Goal: Information Seeking & Learning: Learn about a topic

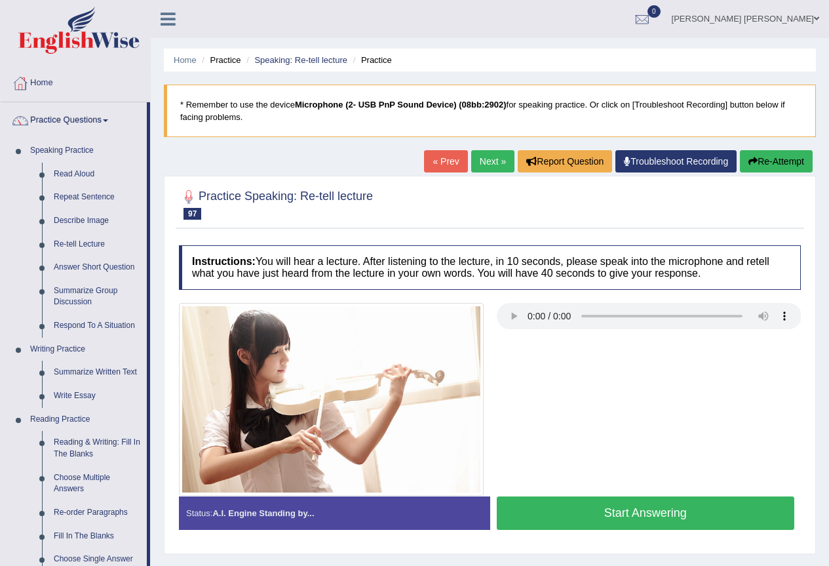
scroll to position [262, 0]
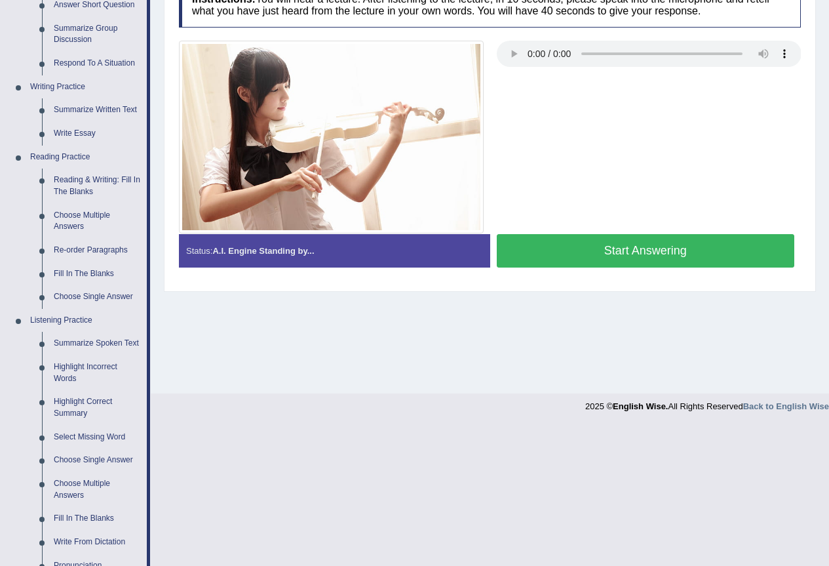
click at [0, 343] on div "Home Practice Questions Speaking Practice Read Aloud Repeat Sentence Describe I…" at bounding box center [75, 284] width 169 height 962
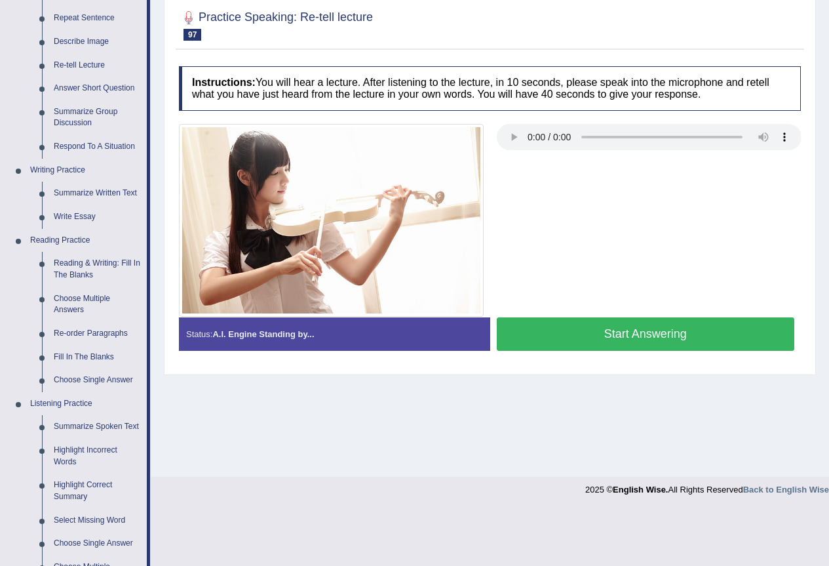
scroll to position [197, 0]
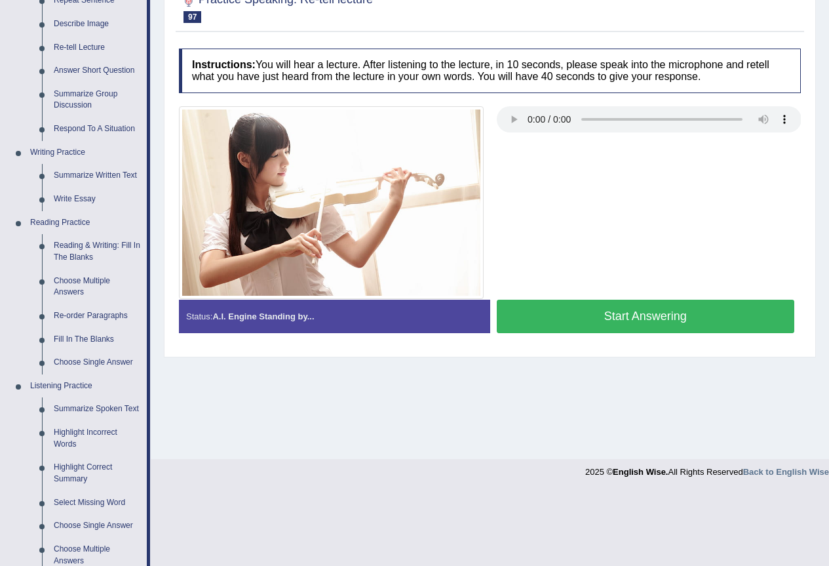
click at [597, 306] on button "Start Answering" at bounding box center [646, 316] width 298 height 33
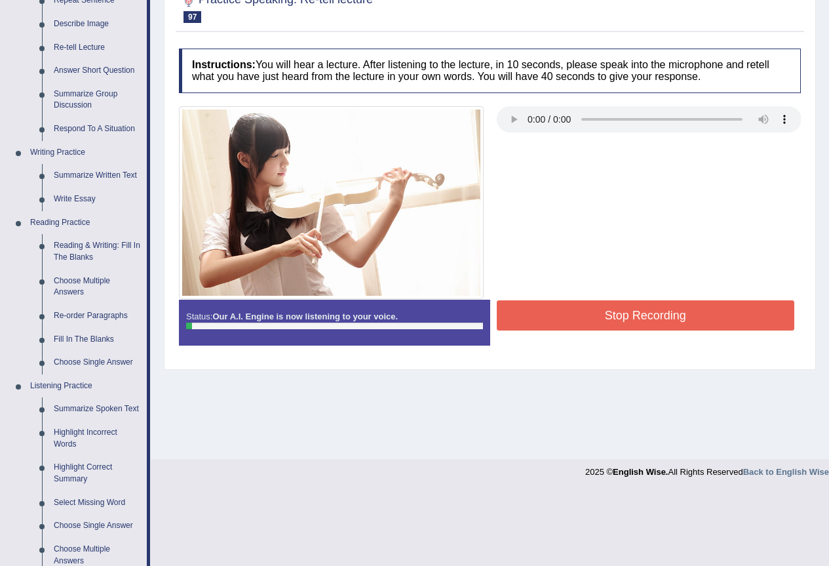
click at [640, 313] on button "Stop Recording" at bounding box center [646, 315] width 298 height 30
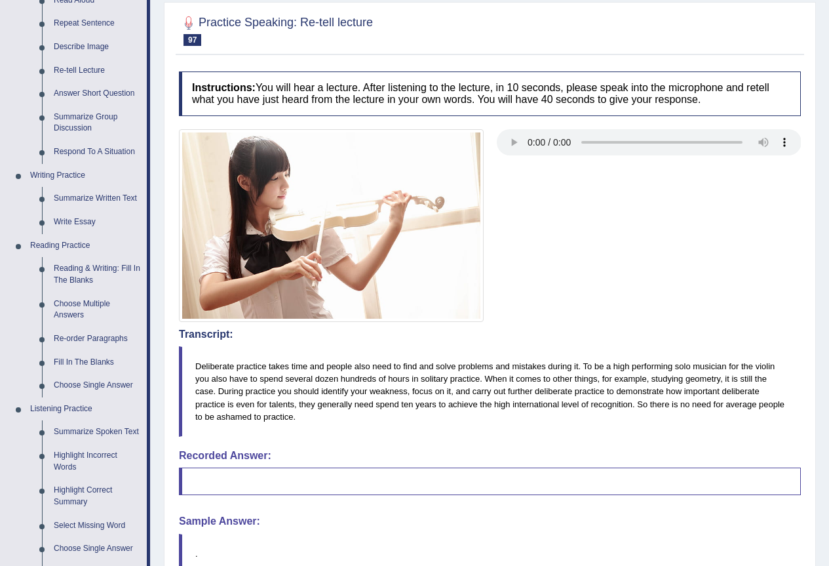
scroll to position [68, 0]
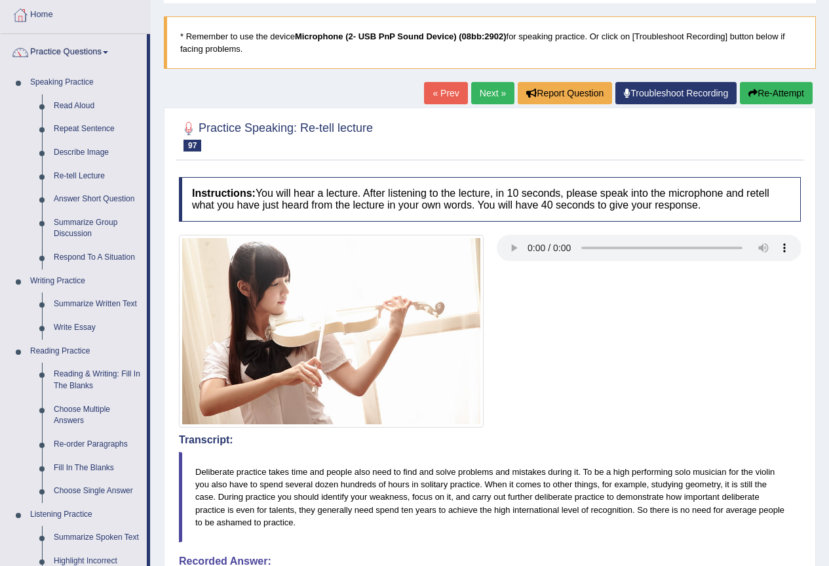
click at [755, 92] on icon "button" at bounding box center [753, 92] width 9 height 9
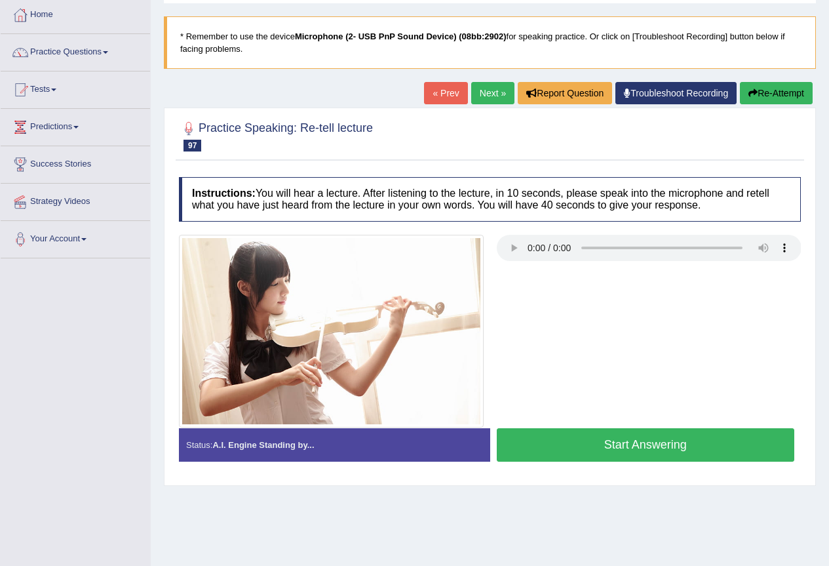
click at [733, 449] on button "Start Answering" at bounding box center [646, 444] width 298 height 33
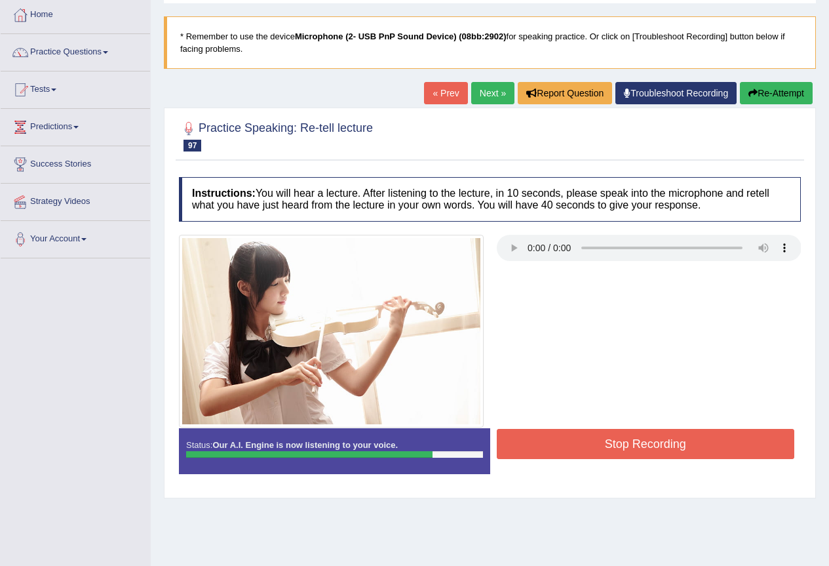
click at [627, 454] on button "Stop Recording" at bounding box center [646, 444] width 298 height 30
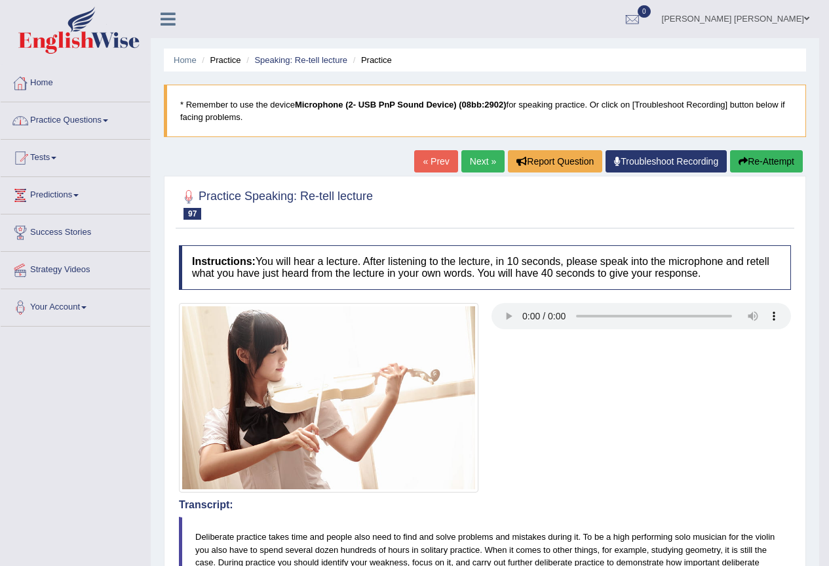
click at [71, 121] on link "Practice Questions" at bounding box center [75, 118] width 149 height 33
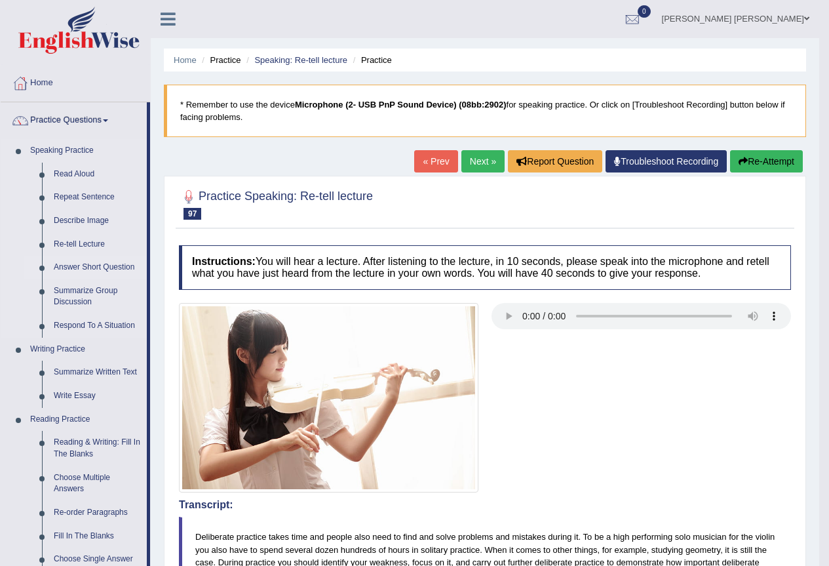
scroll to position [66, 0]
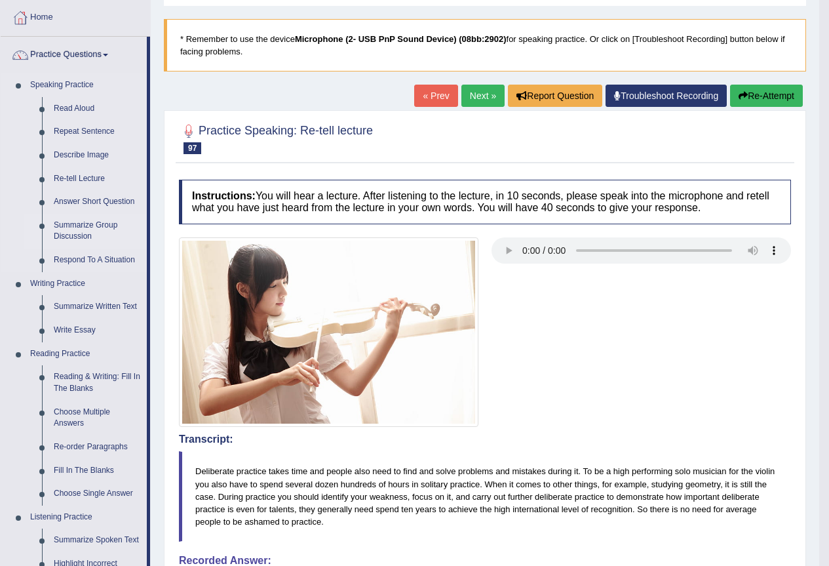
click at [92, 227] on link "Summarize Group Discussion" at bounding box center [97, 231] width 99 height 35
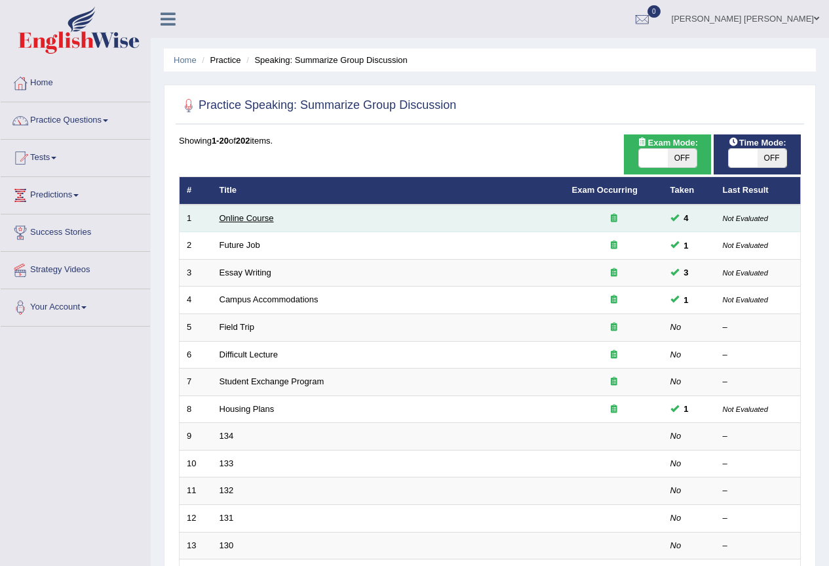
click at [250, 217] on link "Online Course" at bounding box center [247, 218] width 54 height 10
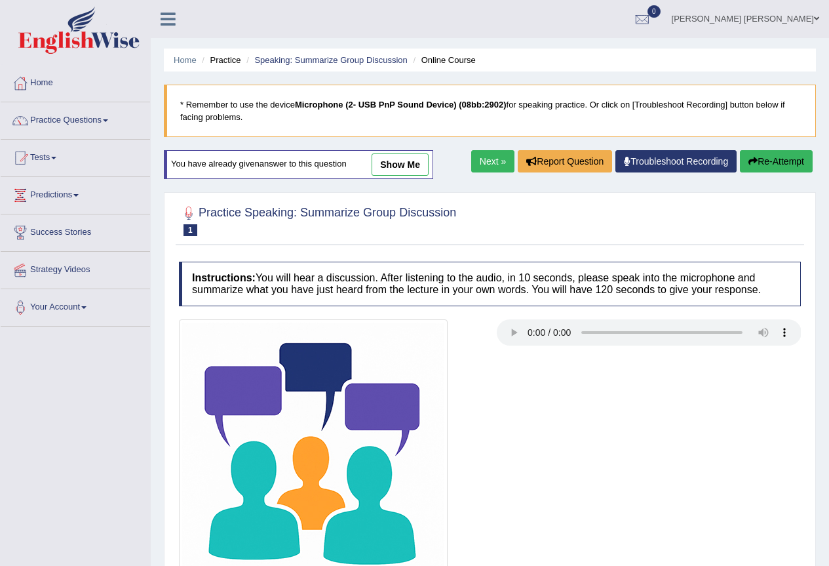
click at [386, 161] on link "show me" at bounding box center [400, 164] width 57 height 22
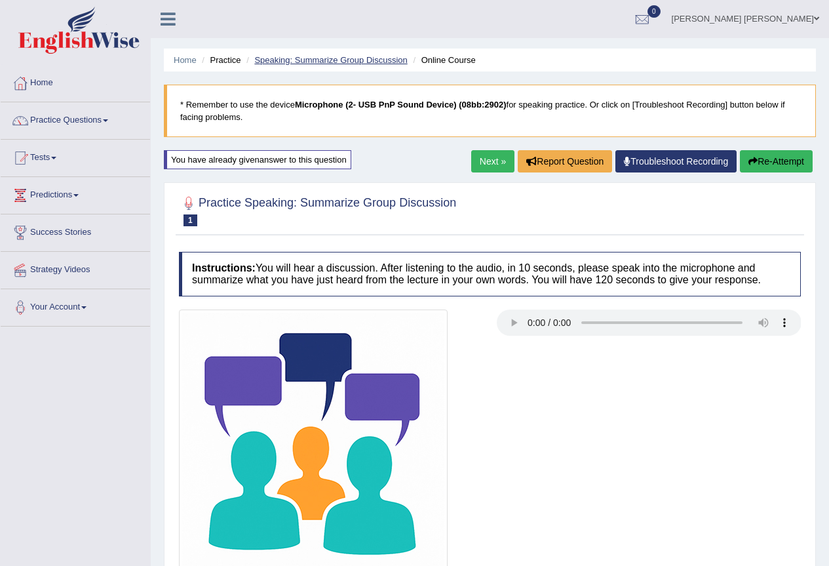
click at [340, 62] on link "Speaking: Summarize Group Discussion" at bounding box center [330, 60] width 153 height 10
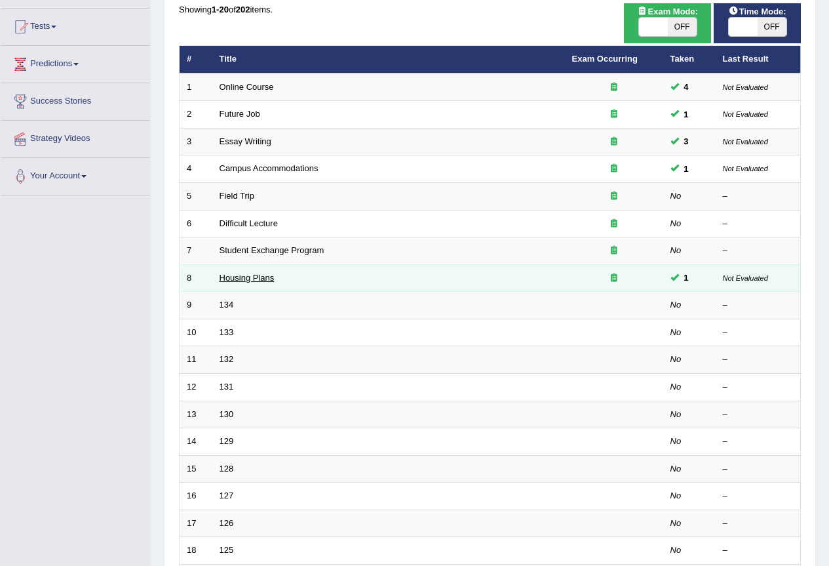
click at [264, 274] on link "Housing Plans" at bounding box center [247, 278] width 55 height 10
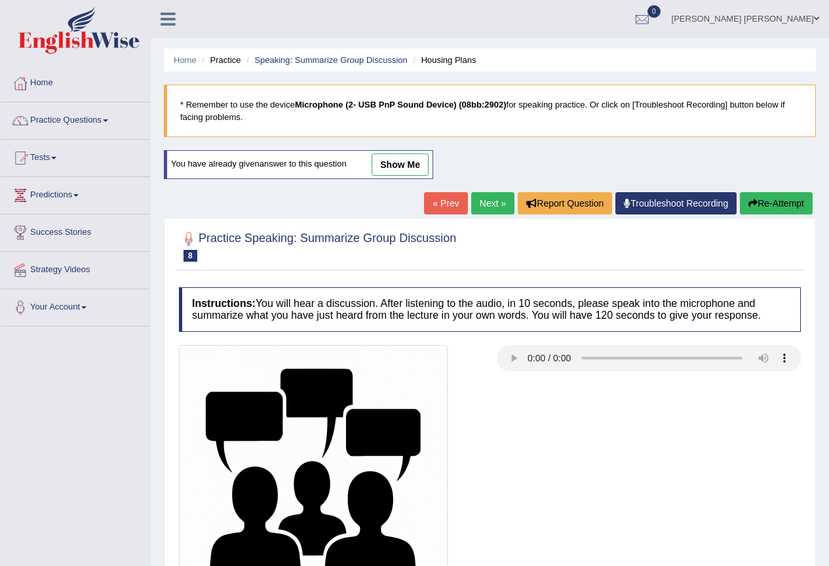
click at [393, 166] on link "show me" at bounding box center [400, 164] width 57 height 22
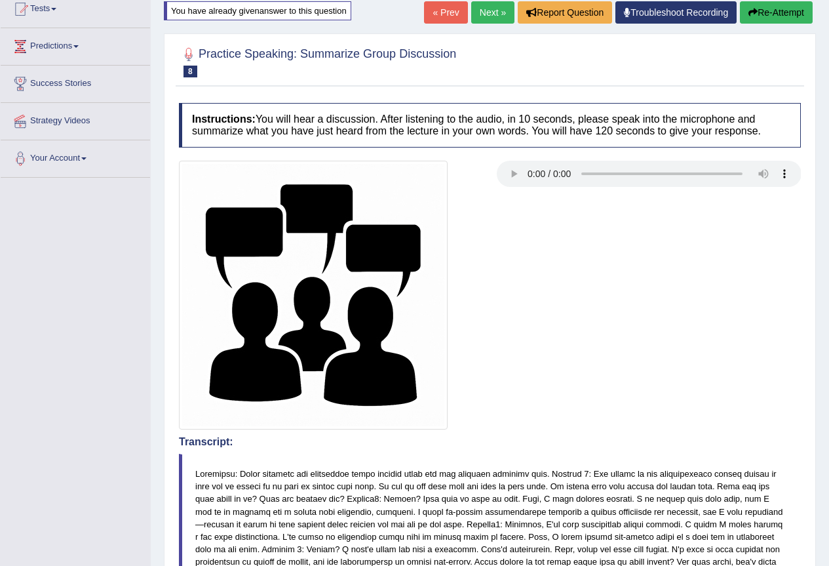
click at [389, 16] on div "Home Practice Speaking: Summarize Group Discussion Housing Plans * Remember to …" at bounding box center [490, 525] width 678 height 1348
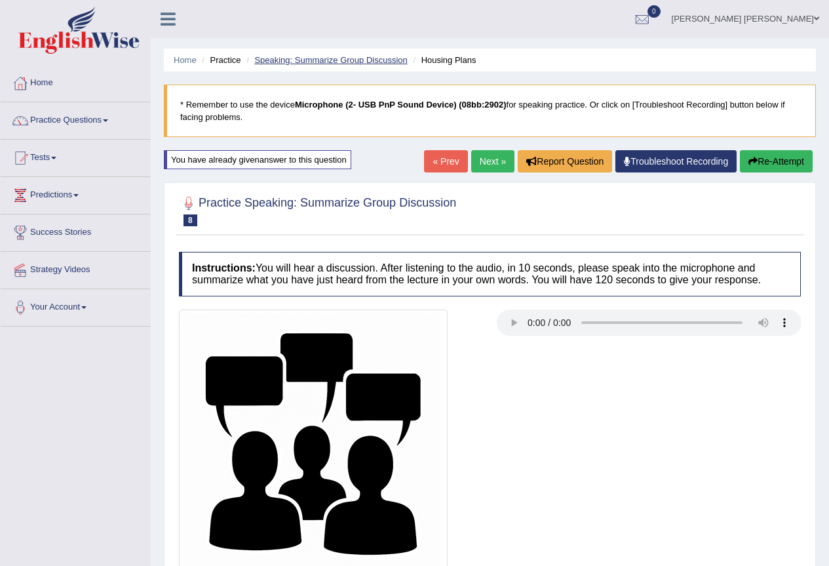
click at [354, 58] on link "Speaking: Summarize Group Discussion" at bounding box center [330, 60] width 153 height 10
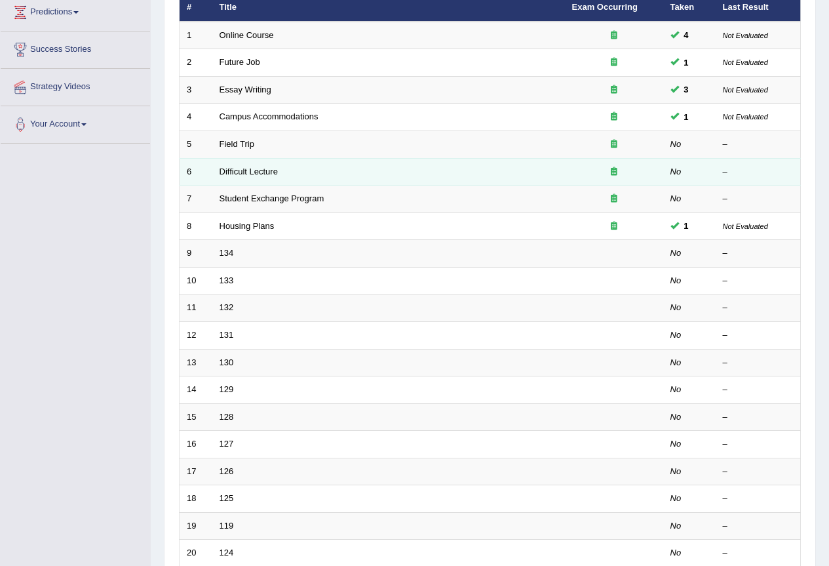
scroll to position [197, 0]
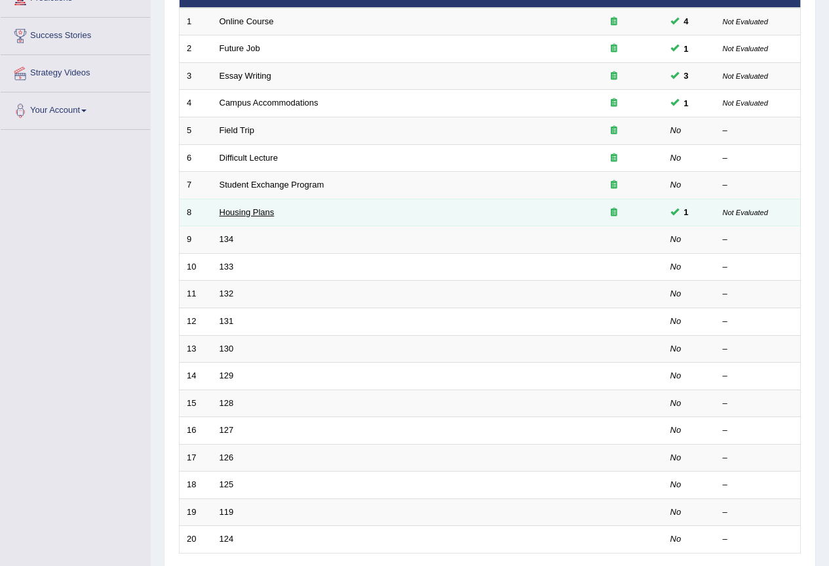
click at [264, 212] on link "Housing Plans" at bounding box center [247, 212] width 55 height 10
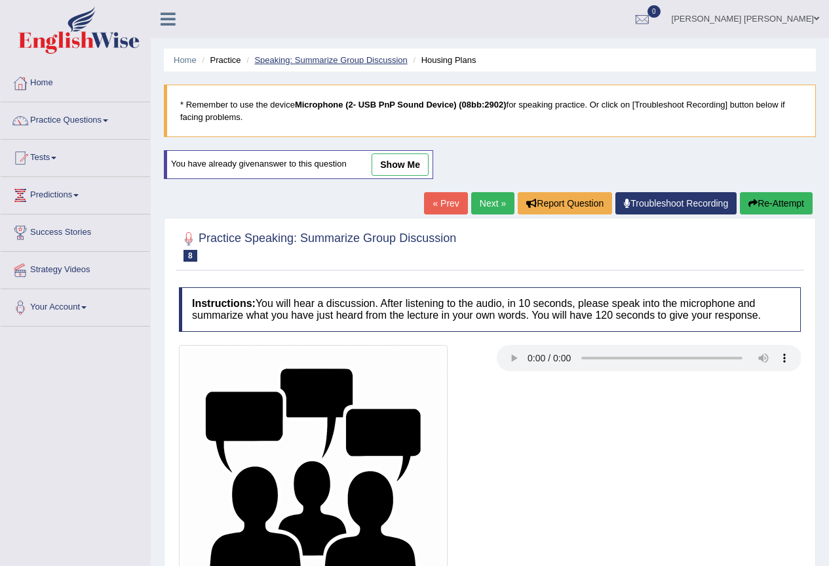
click at [343, 61] on link "Speaking: Summarize Group Discussion" at bounding box center [330, 60] width 153 height 10
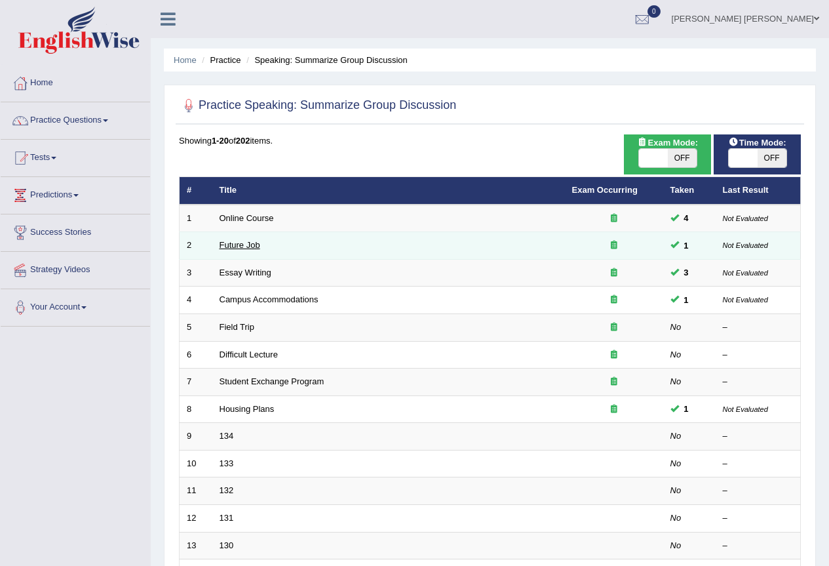
click at [250, 244] on link "Future Job" at bounding box center [240, 245] width 41 height 10
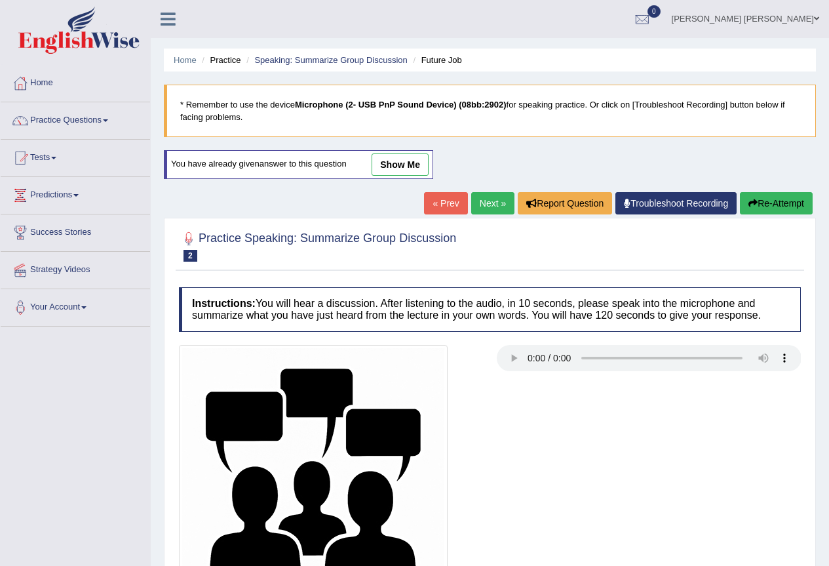
click at [383, 163] on link "show me" at bounding box center [400, 164] width 57 height 22
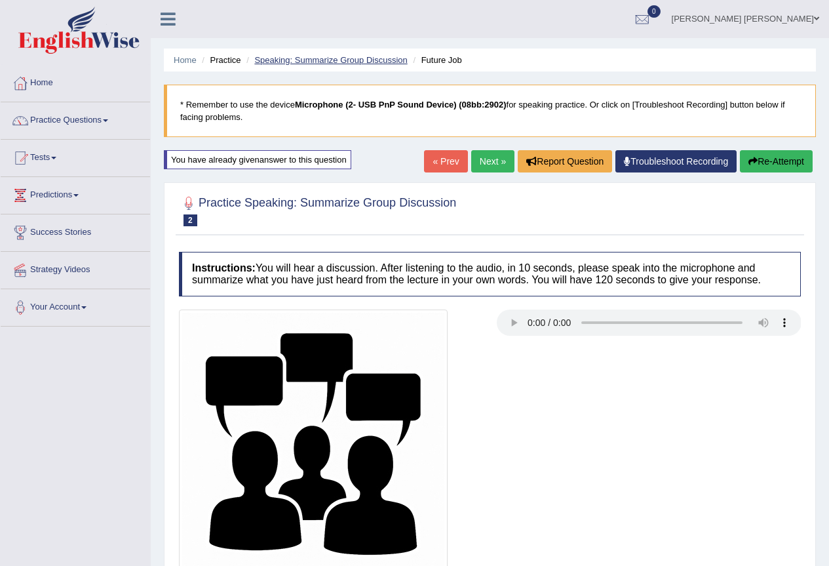
click at [366, 59] on link "Speaking: Summarize Group Discussion" at bounding box center [330, 60] width 153 height 10
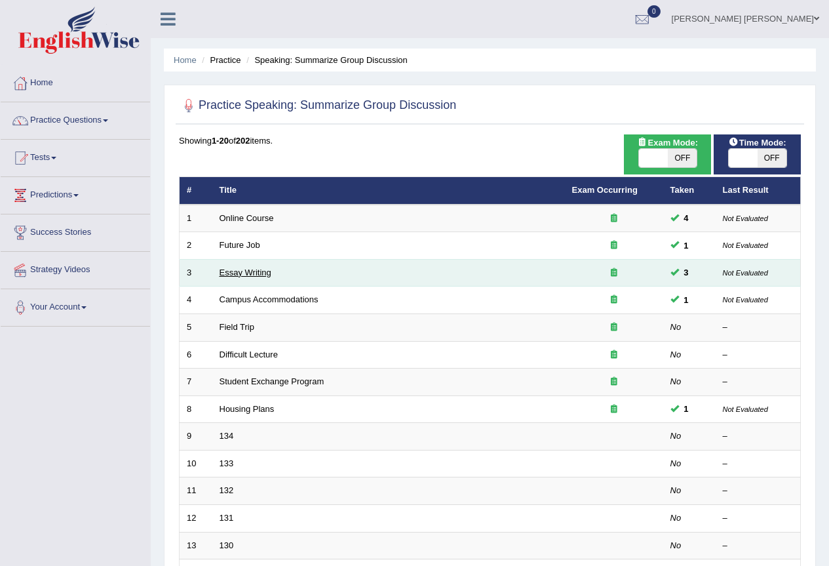
click at [242, 270] on link "Essay Writing" at bounding box center [246, 272] width 52 height 10
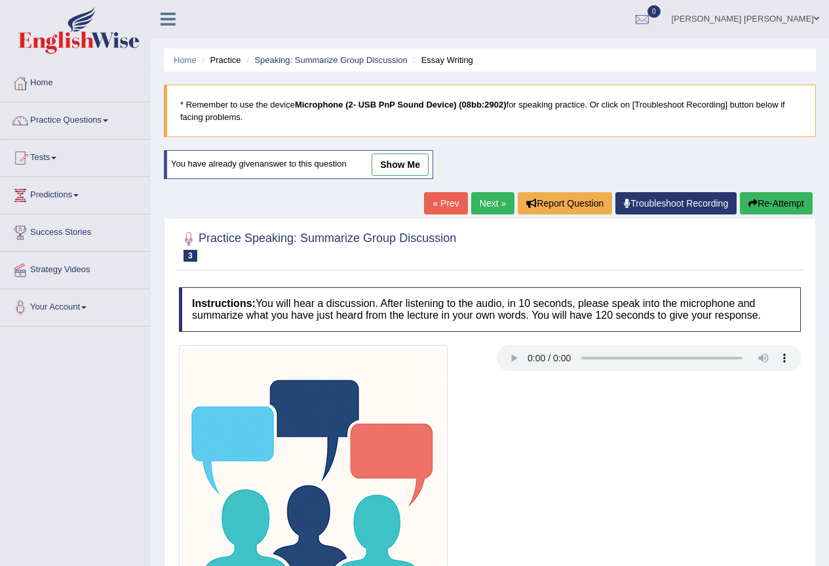
click at [385, 157] on link "show me" at bounding box center [400, 164] width 57 height 22
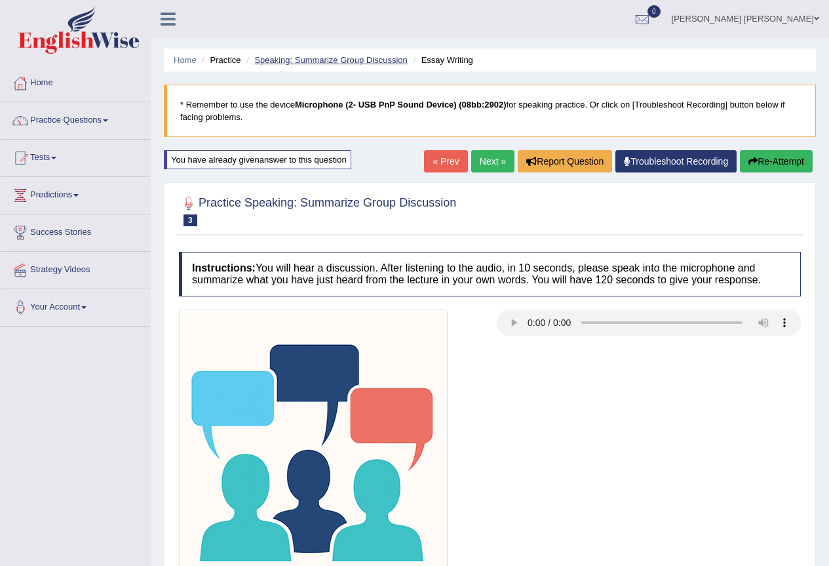
click at [381, 64] on link "Speaking: Summarize Group Discussion" at bounding box center [330, 60] width 153 height 10
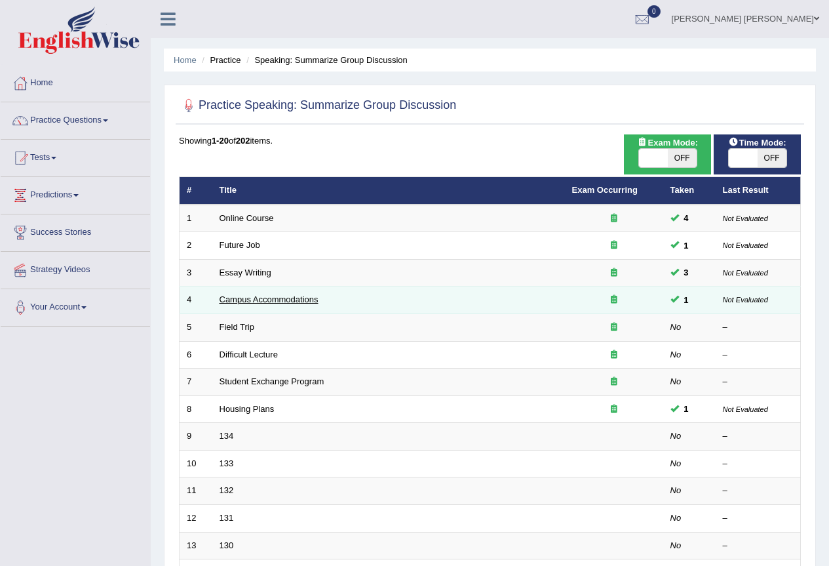
click at [245, 303] on link "Campus Accommodations" at bounding box center [269, 299] width 99 height 10
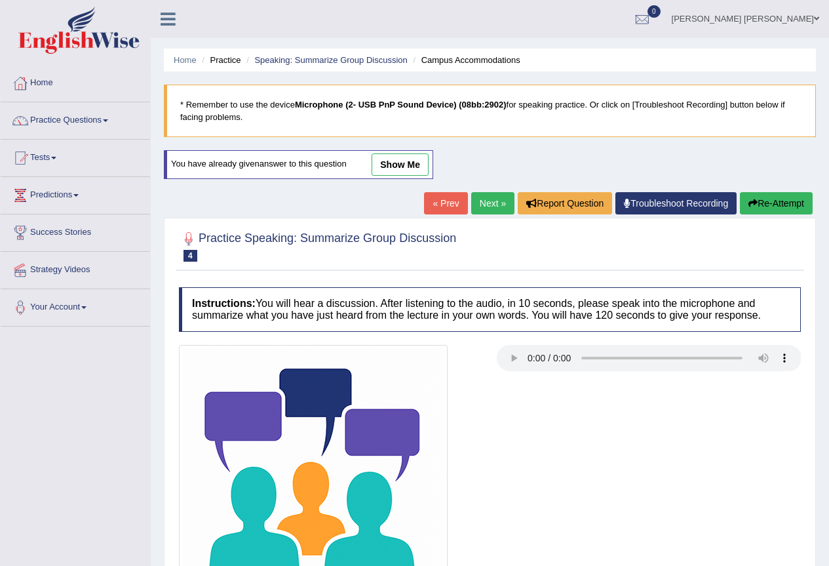
click at [389, 162] on link "show me" at bounding box center [400, 164] width 57 height 22
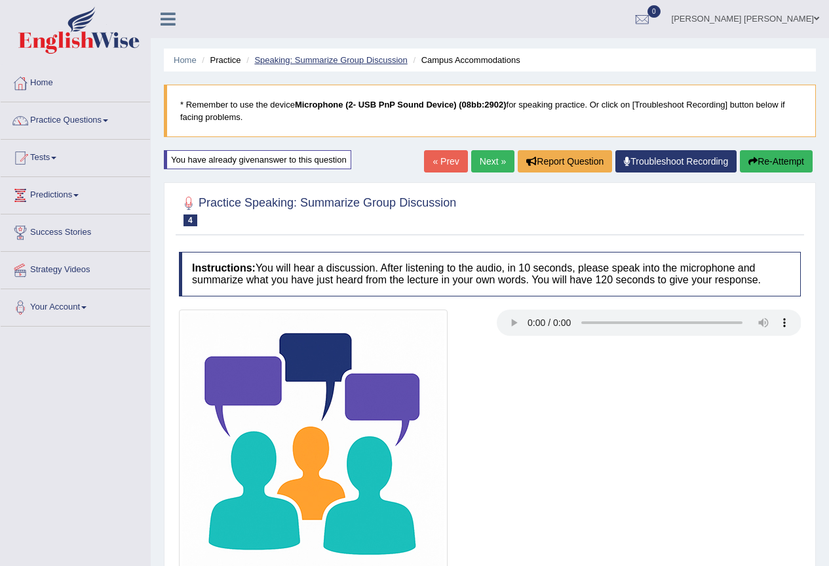
click at [334, 60] on link "Speaking: Summarize Group Discussion" at bounding box center [330, 60] width 153 height 10
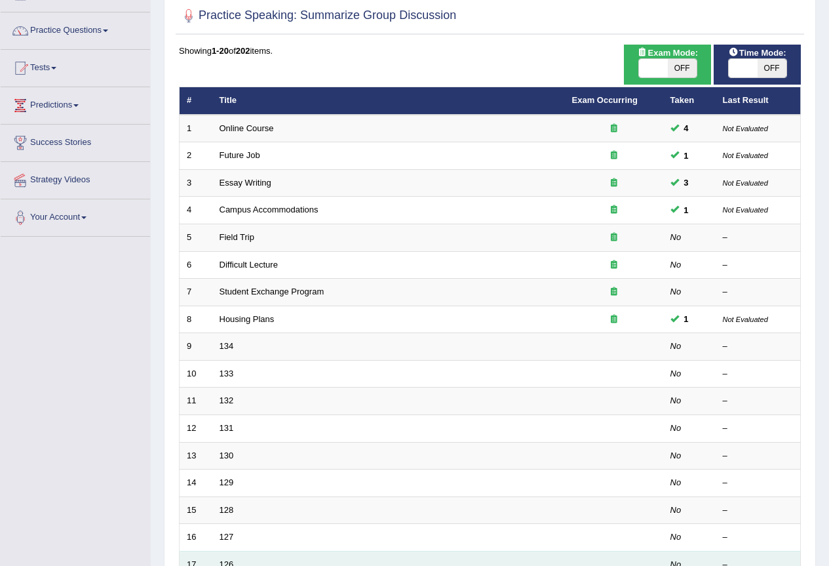
scroll to position [302, 0]
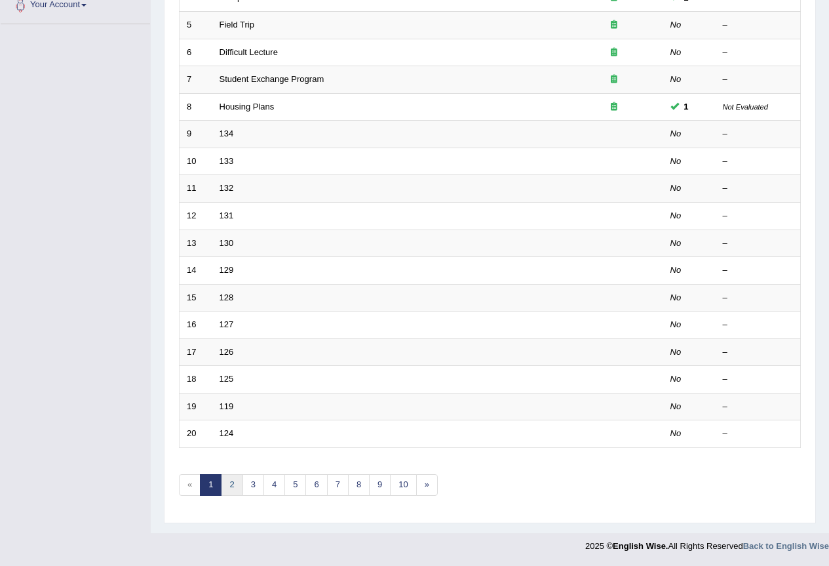
click at [233, 475] on link "2" at bounding box center [232, 485] width 22 height 22
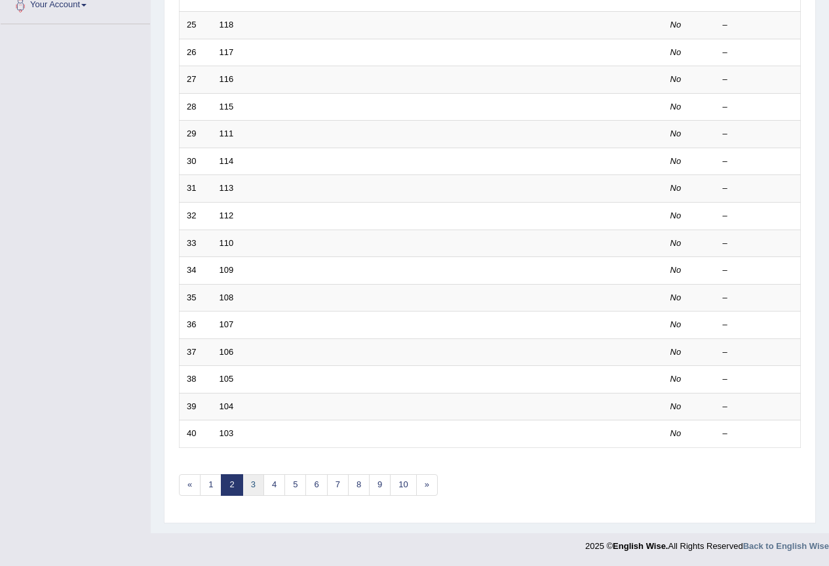
click at [253, 482] on link "3" at bounding box center [254, 485] width 22 height 22
click at [266, 485] on link "4" at bounding box center [275, 485] width 22 height 22
click at [286, 482] on link "5" at bounding box center [295, 485] width 22 height 22
click at [212, 483] on link "1" at bounding box center [211, 485] width 22 height 22
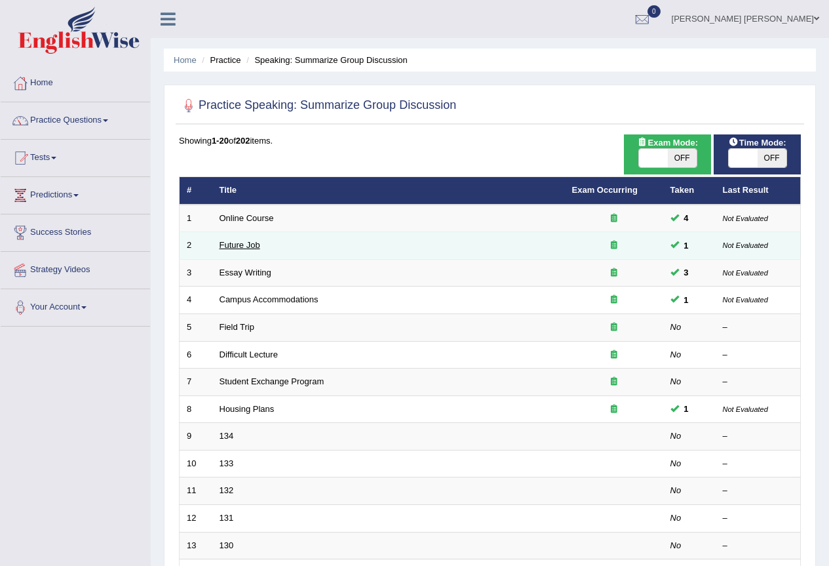
click at [245, 248] on link "Future Job" at bounding box center [240, 245] width 41 height 10
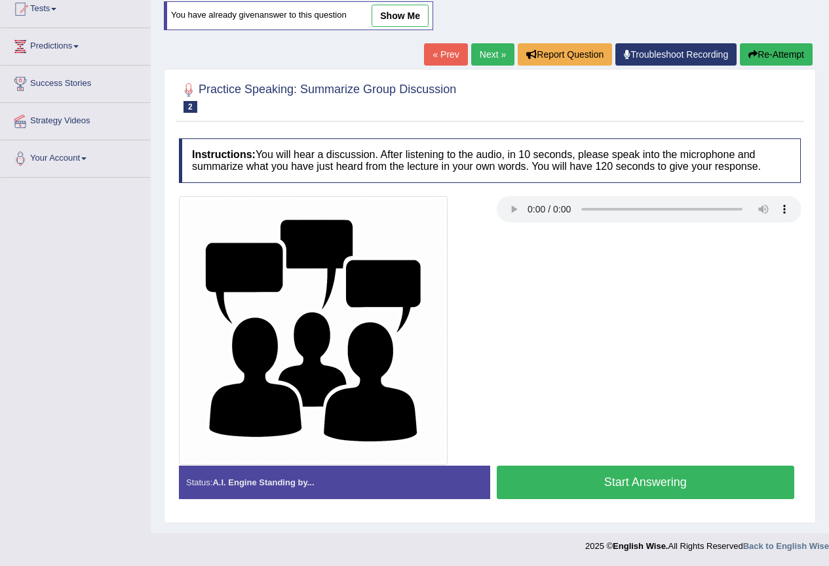
click at [409, 18] on link "show me" at bounding box center [400, 16] width 57 height 22
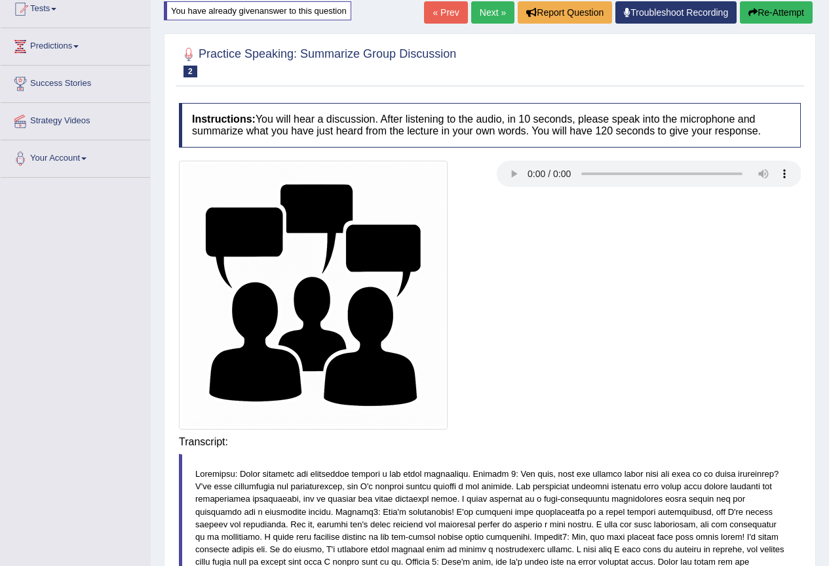
click at [407, 9] on div "Home Practice Speaking: Summarize Group Discussion Future Job * Remember to use…" at bounding box center [490, 478] width 678 height 1254
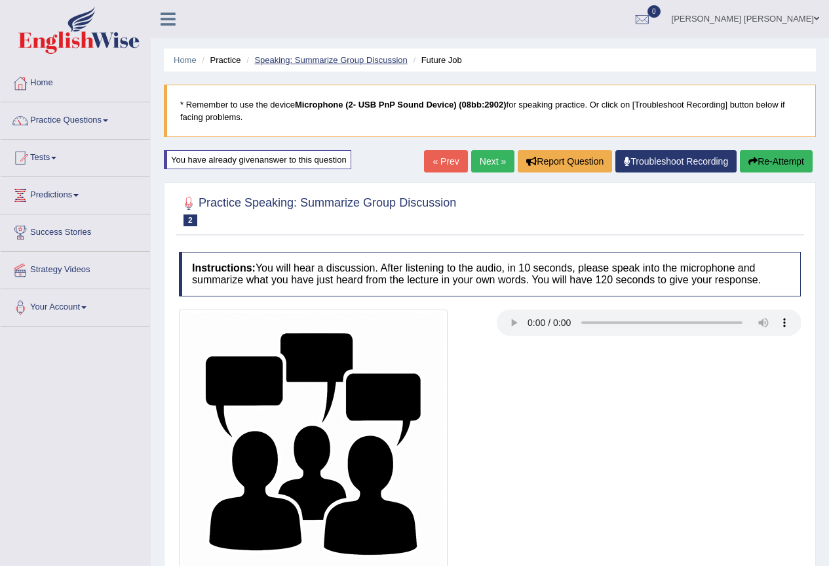
click at [330, 62] on link "Speaking: Summarize Group Discussion" at bounding box center [330, 60] width 153 height 10
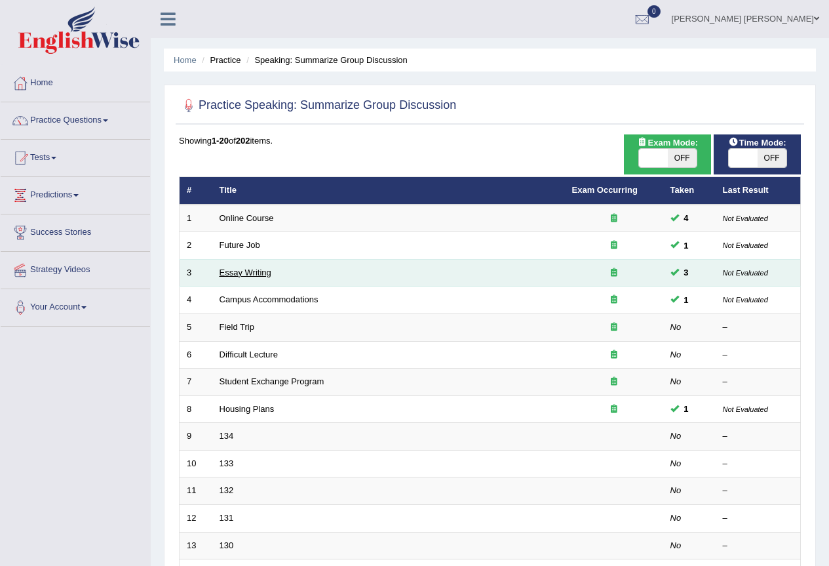
click at [241, 274] on link "Essay Writing" at bounding box center [246, 272] width 52 height 10
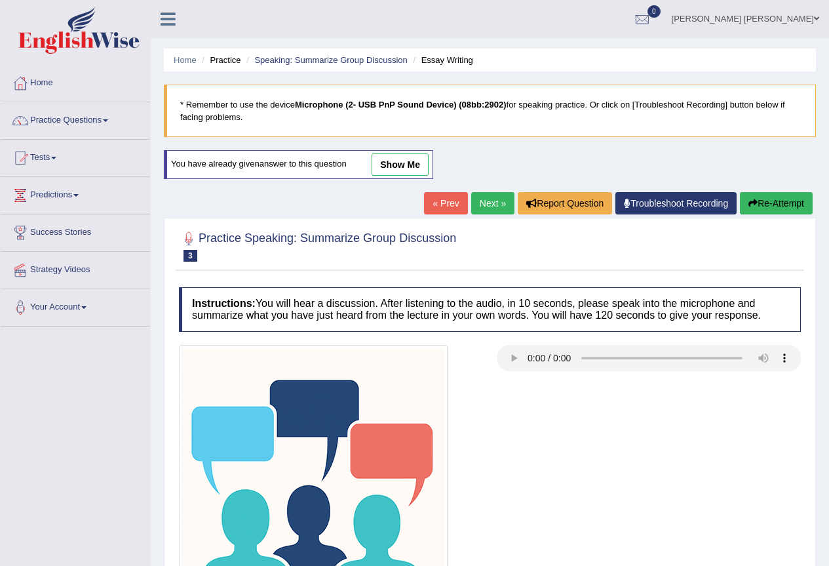
drag, startPoint x: 401, startPoint y: 162, endPoint x: 389, endPoint y: 161, distance: 11.8
click at [401, 161] on link "show me" at bounding box center [400, 164] width 57 height 22
click at [389, 161] on div "Home Practice Speaking: Summarize Group Discussion Essay Writing * Remember to …" at bounding box center [490, 341] width 678 height 682
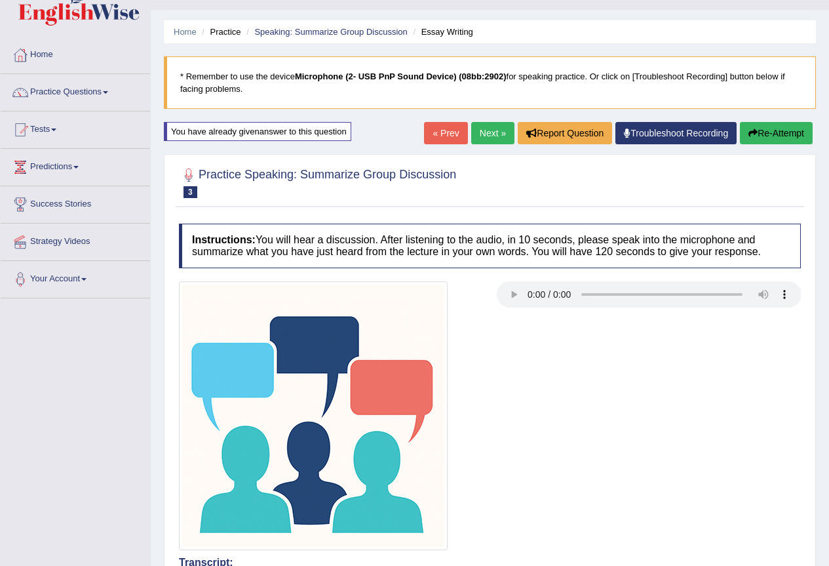
scroll to position [16, 0]
